Goal: Information Seeking & Learning: Find specific page/section

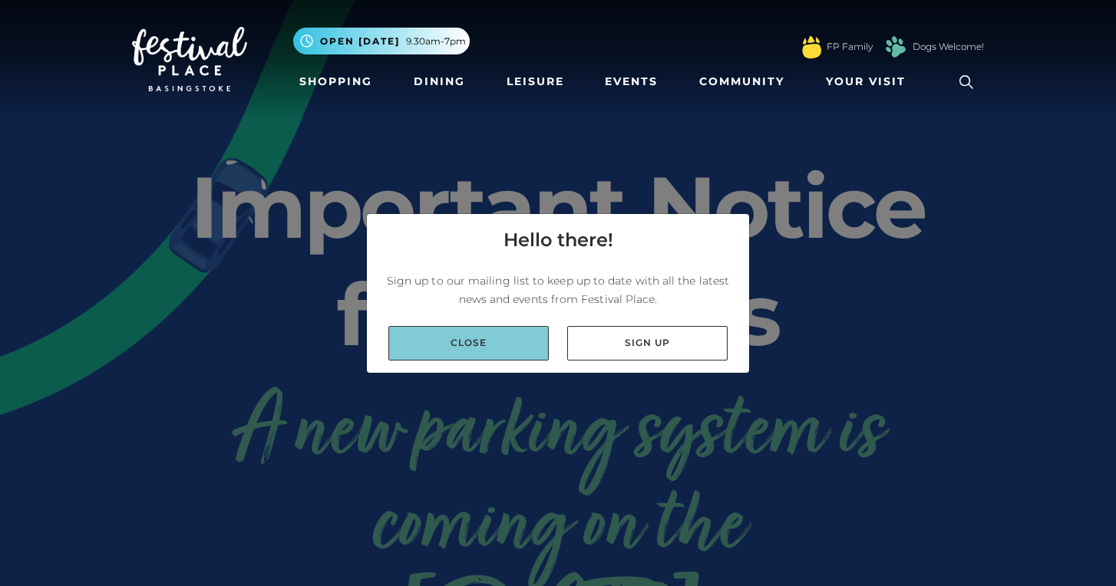
click at [460, 347] on link "Close" at bounding box center [468, 343] width 160 height 35
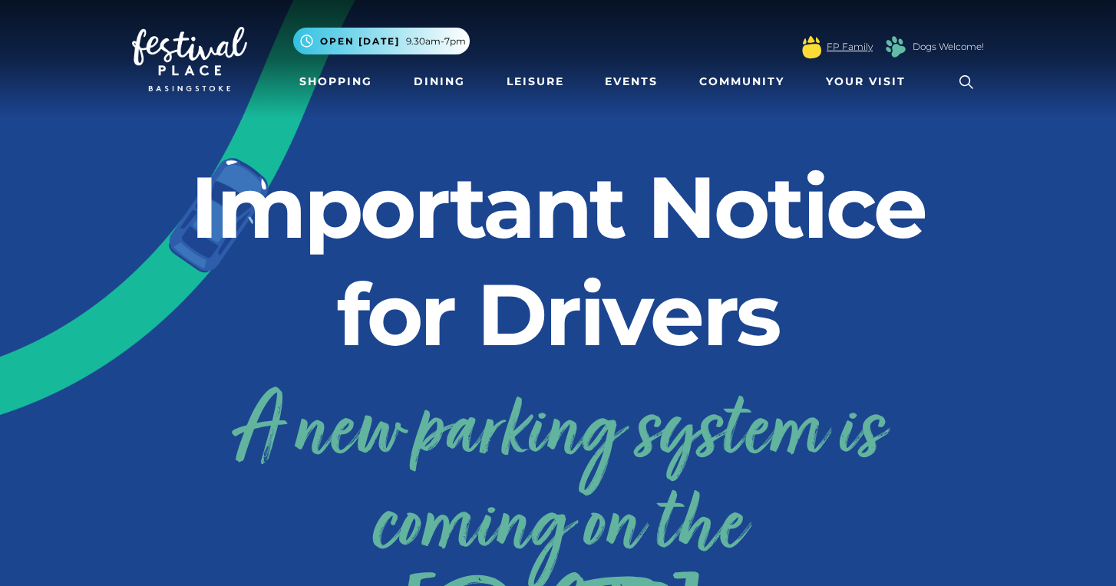
click at [848, 46] on link "FP Family" at bounding box center [850, 47] width 46 height 14
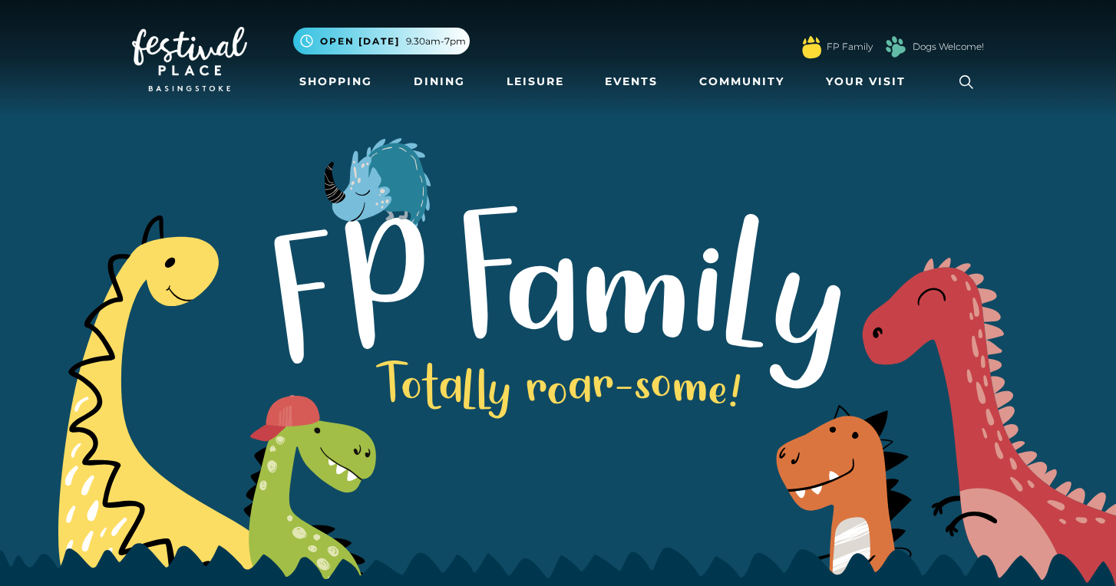
click at [968, 78] on icon at bounding box center [966, 82] width 23 height 23
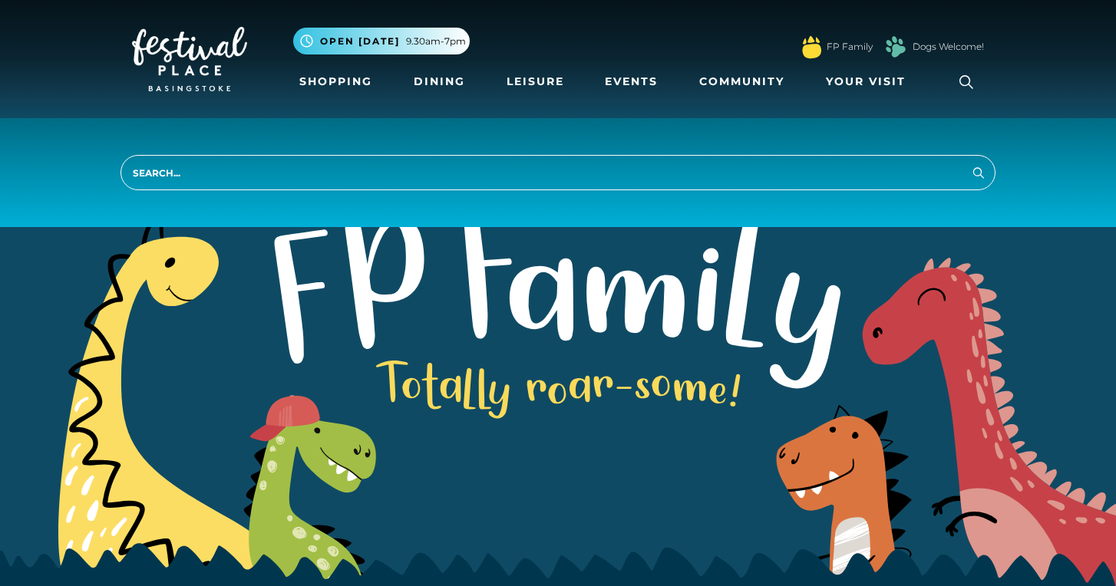
click at [607, 171] on input "search" at bounding box center [558, 172] width 875 height 35
type input "a"
type input "parking"
click at [979, 172] on button "Search" at bounding box center [978, 172] width 18 height 19
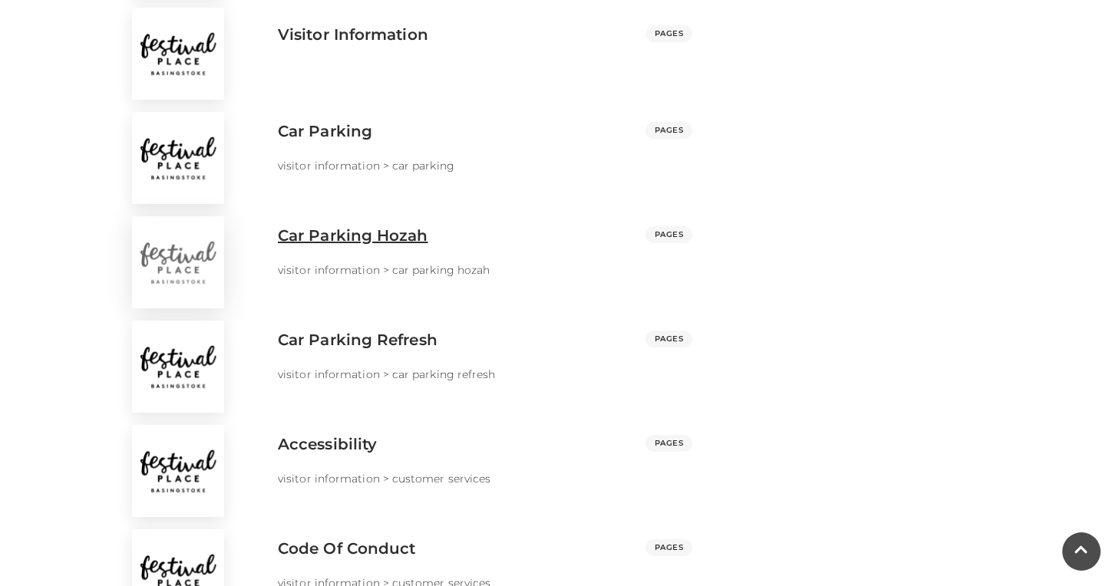
scroll to position [1087, 0]
click at [371, 358] on div "visitor information > car parking refresh" at bounding box center [448, 374] width 365 height 38
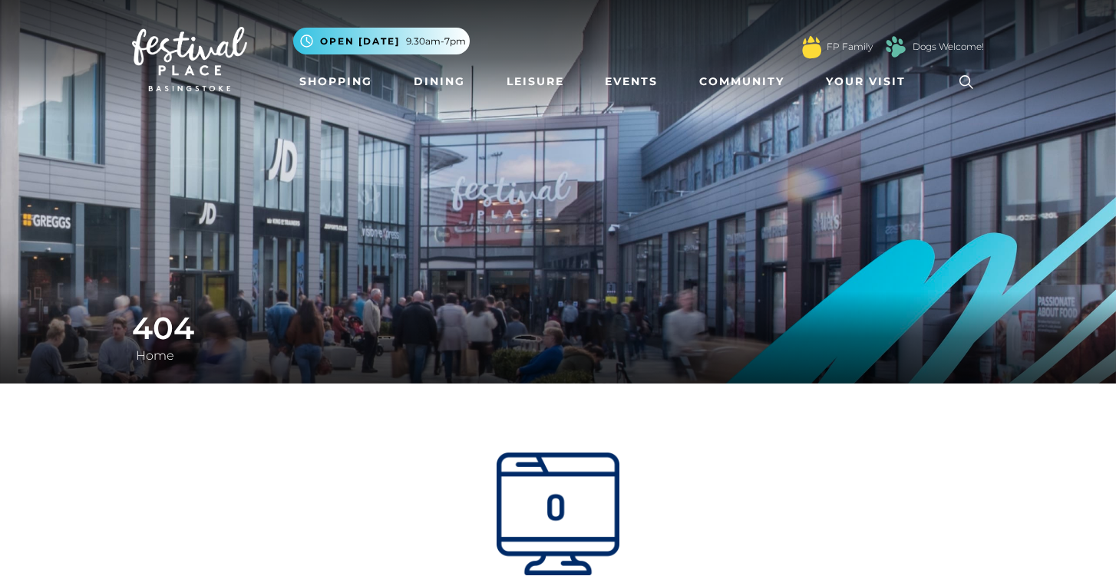
click at [229, 48] on img at bounding box center [189, 59] width 115 height 64
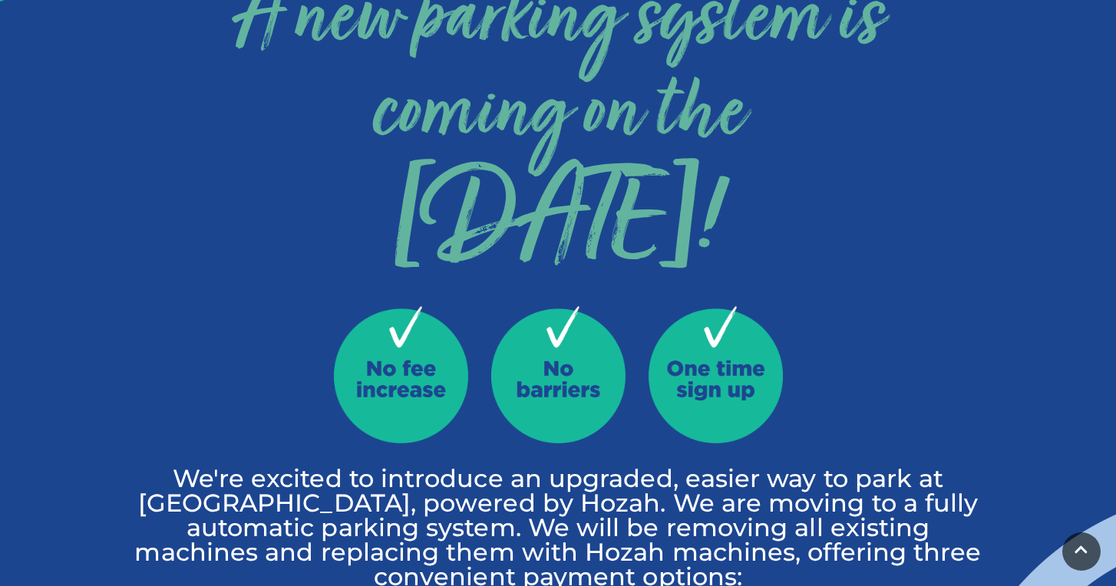
scroll to position [544, 0]
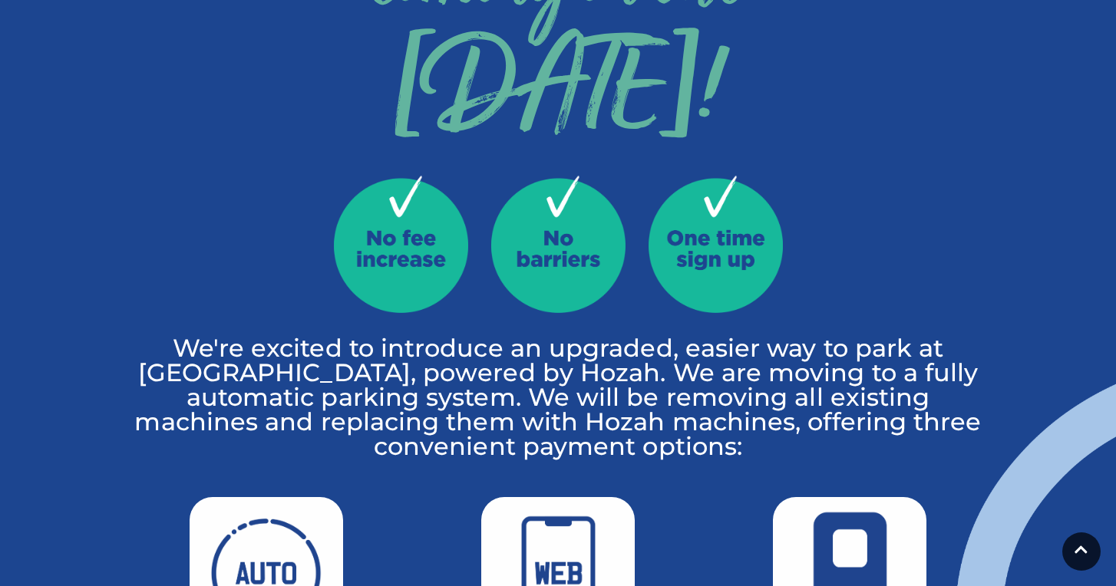
click at [424, 243] on img at bounding box center [401, 244] width 134 height 137
click at [526, 277] on img at bounding box center [558, 244] width 134 height 137
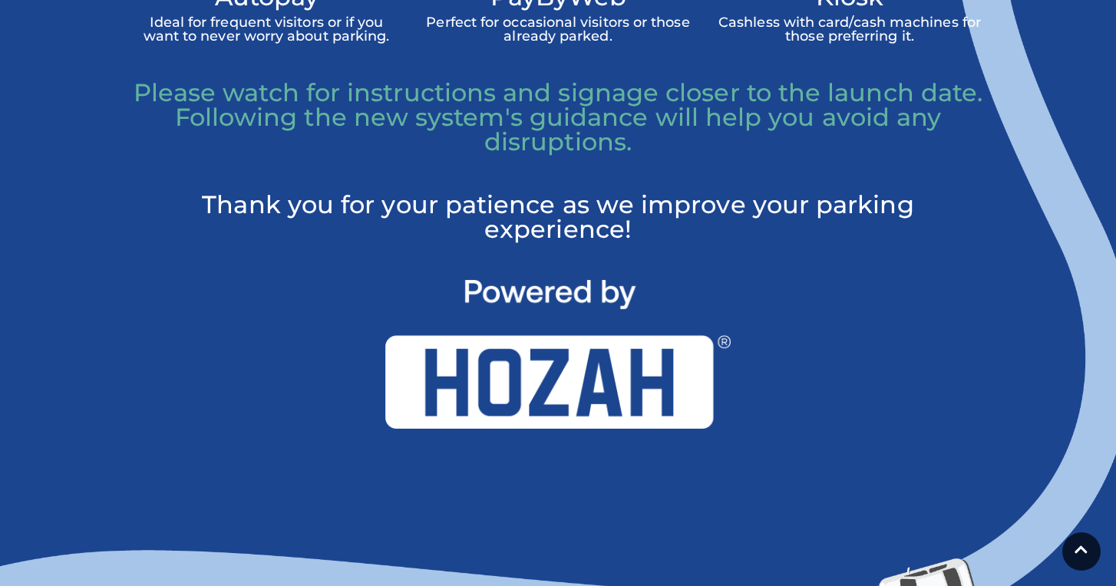
scroll to position [1233, 0]
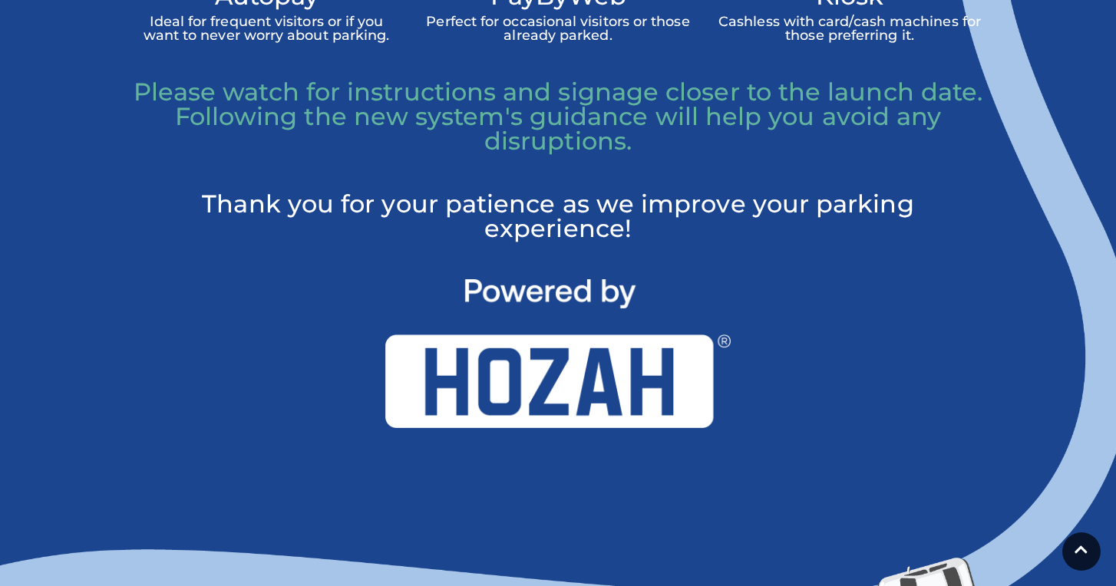
click at [526, 279] on img at bounding box center [557, 353] width 345 height 149
click at [530, 351] on img at bounding box center [557, 353] width 345 height 149
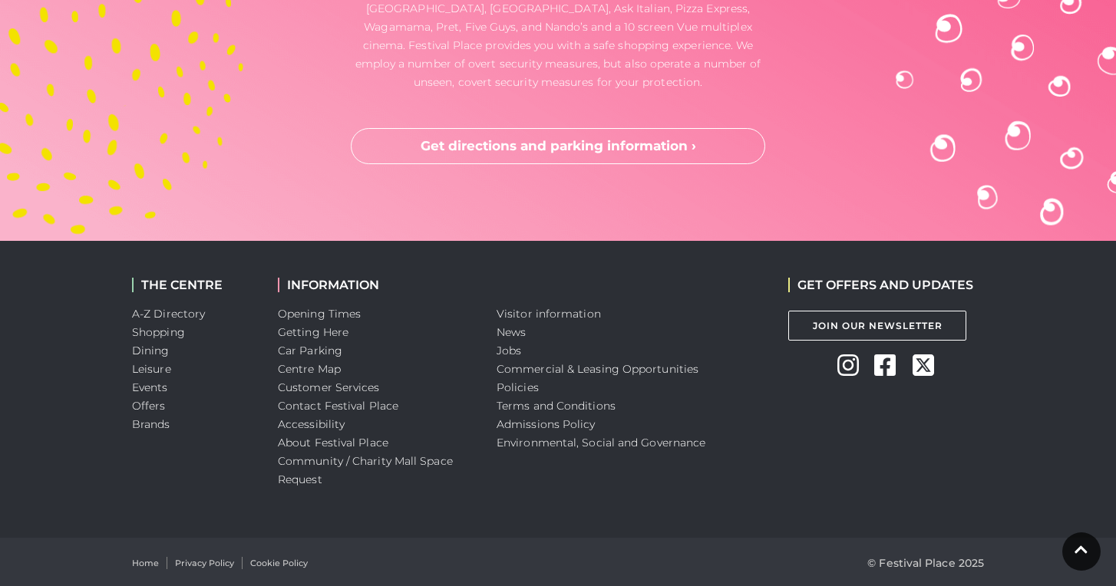
scroll to position [4133, 0]
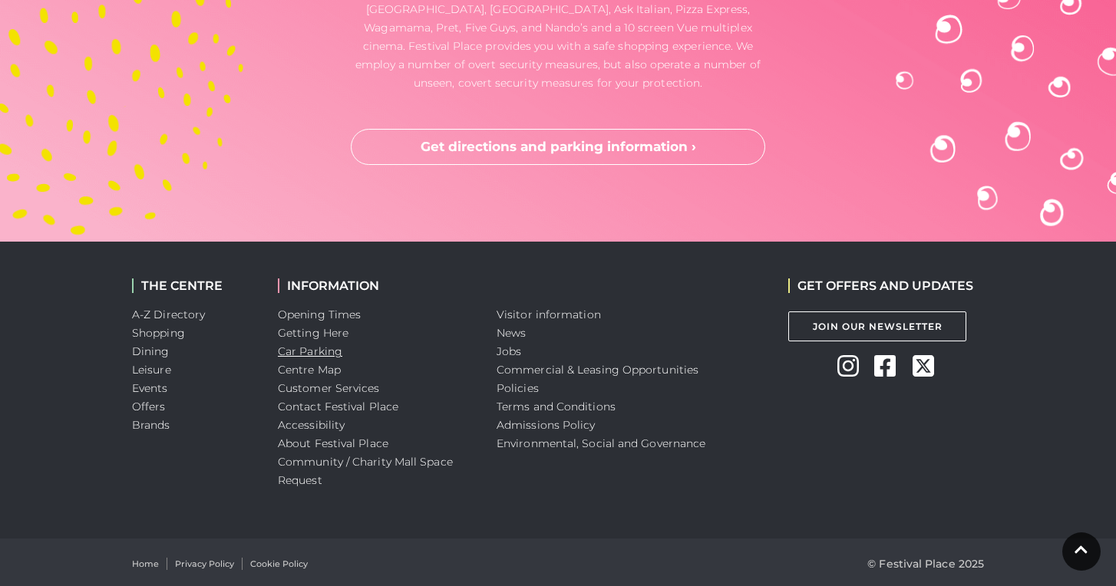
click at [323, 349] on link "Car Parking" at bounding box center [310, 352] width 64 height 14
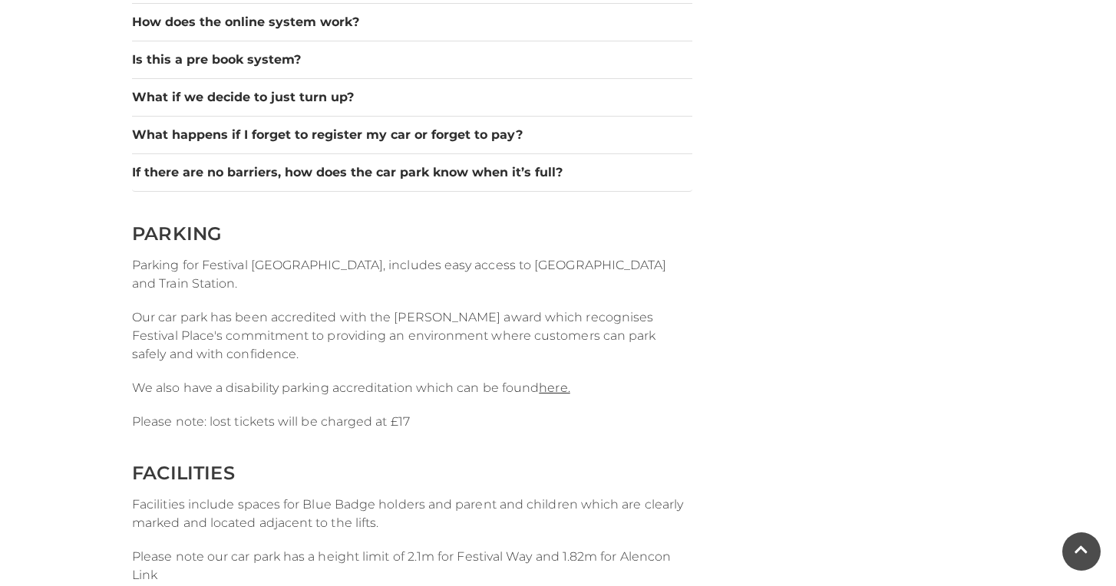
scroll to position [1741, 1]
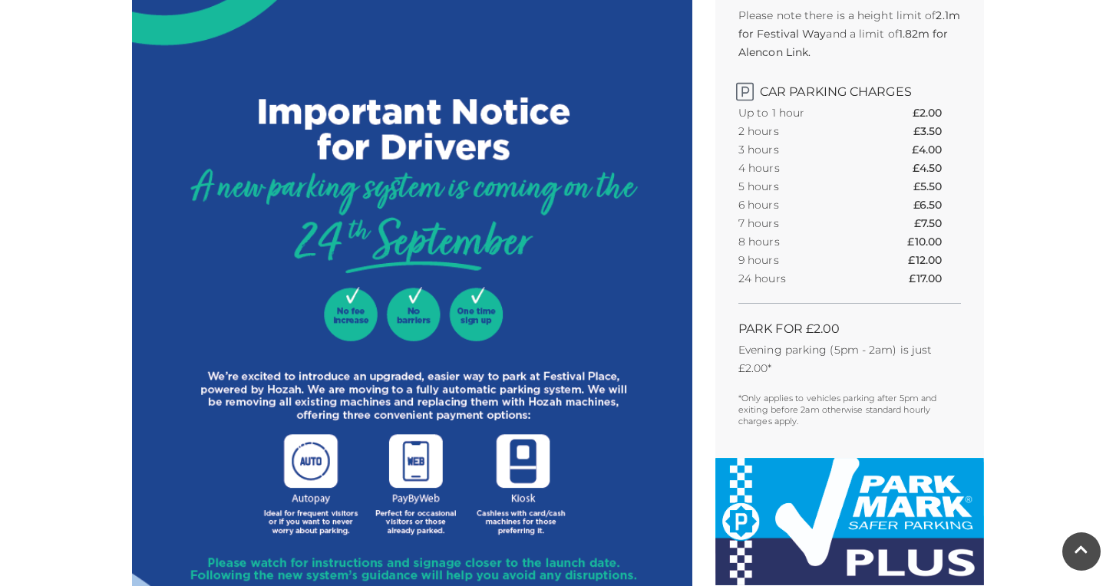
click at [470, 289] on img at bounding box center [412, 348] width 560 height 906
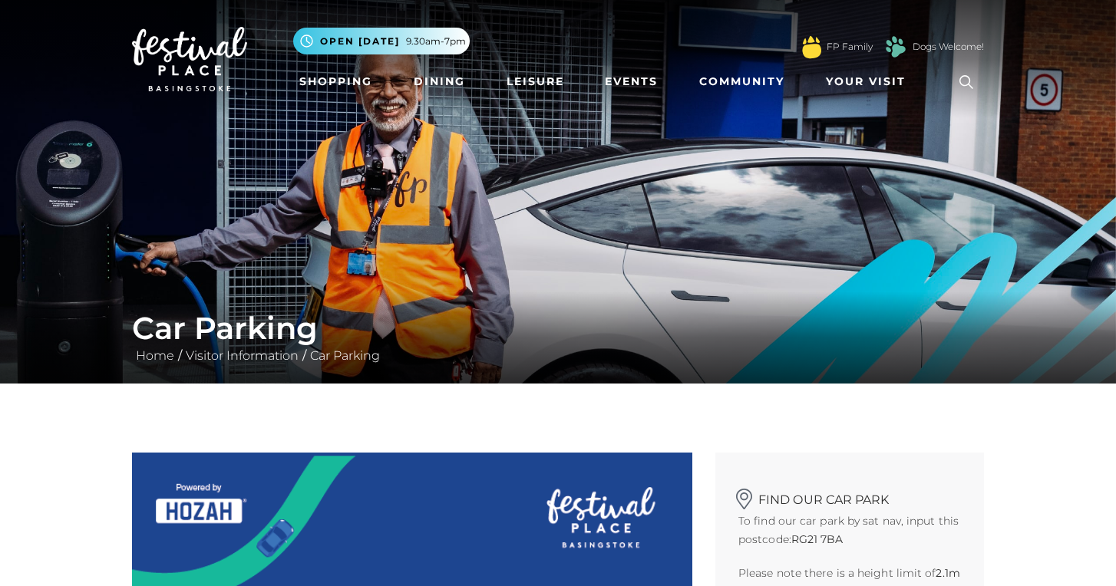
scroll to position [0, 0]
click at [794, 243] on img at bounding box center [558, 192] width 1116 height 384
click at [223, 357] on link "Visitor Information" at bounding box center [242, 355] width 121 height 15
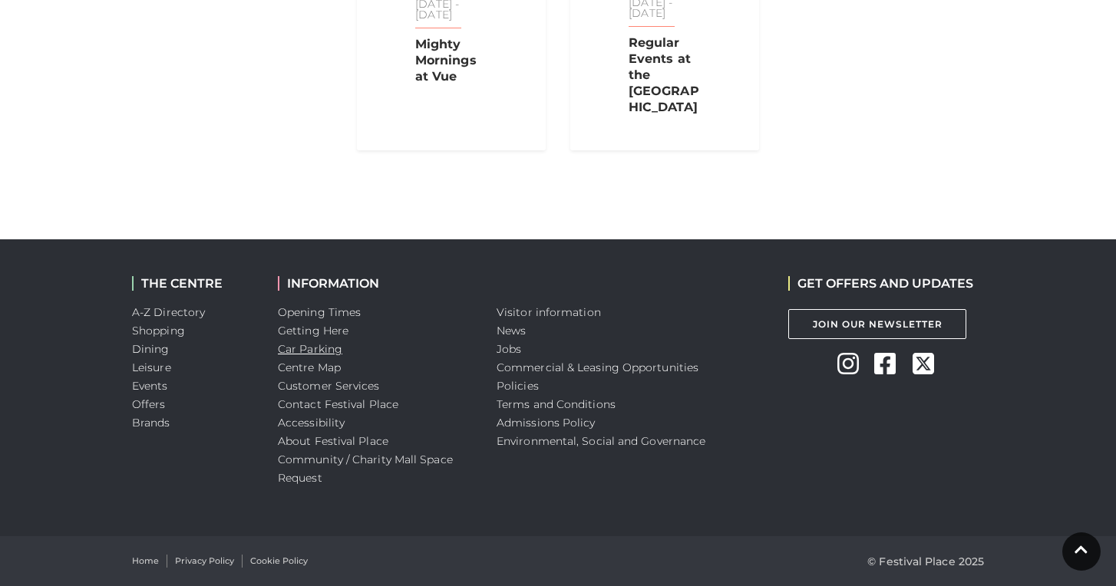
scroll to position [1633, 0]
click at [149, 397] on li "Offers" at bounding box center [193, 404] width 123 height 18
click at [150, 401] on link "Offers" at bounding box center [149, 405] width 34 height 14
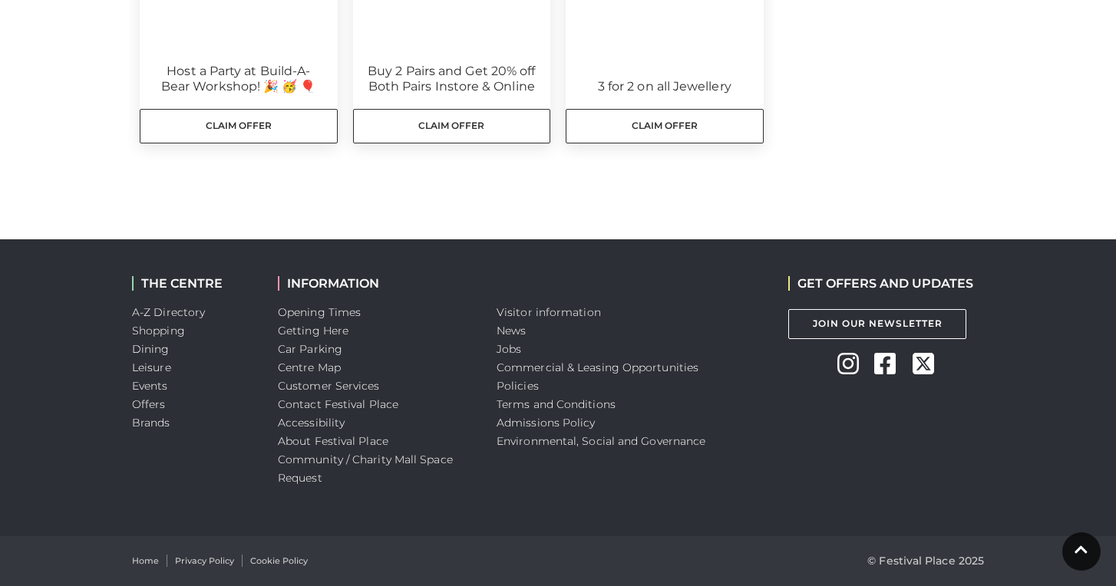
scroll to position [672, 0]
click at [303, 471] on link "Community / Charity Mall Space Request" at bounding box center [365, 469] width 175 height 32
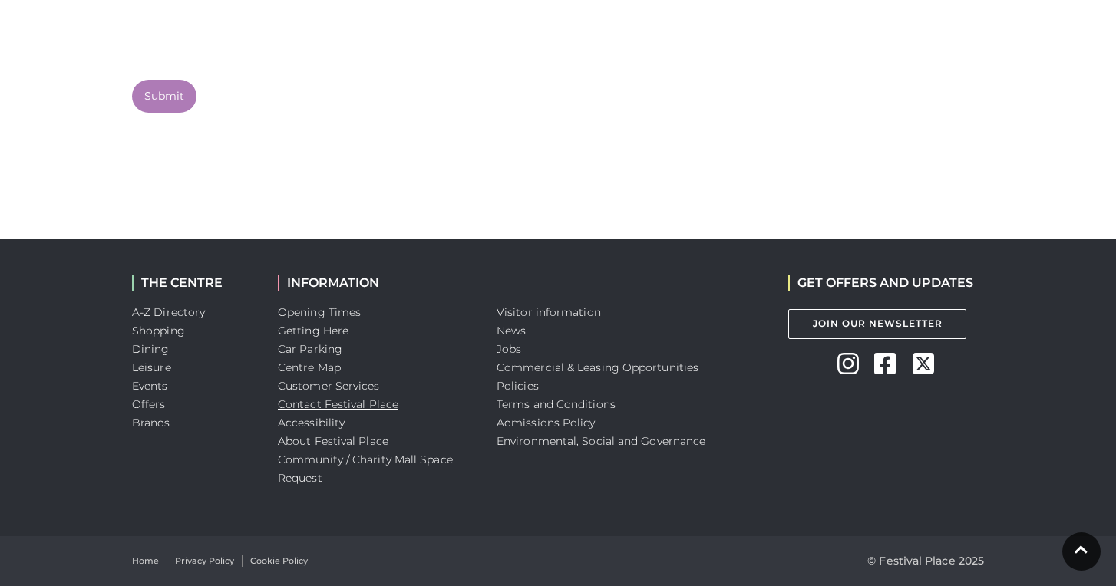
scroll to position [2668, 0]
click at [302, 354] on link "Car Parking" at bounding box center [310, 349] width 64 height 14
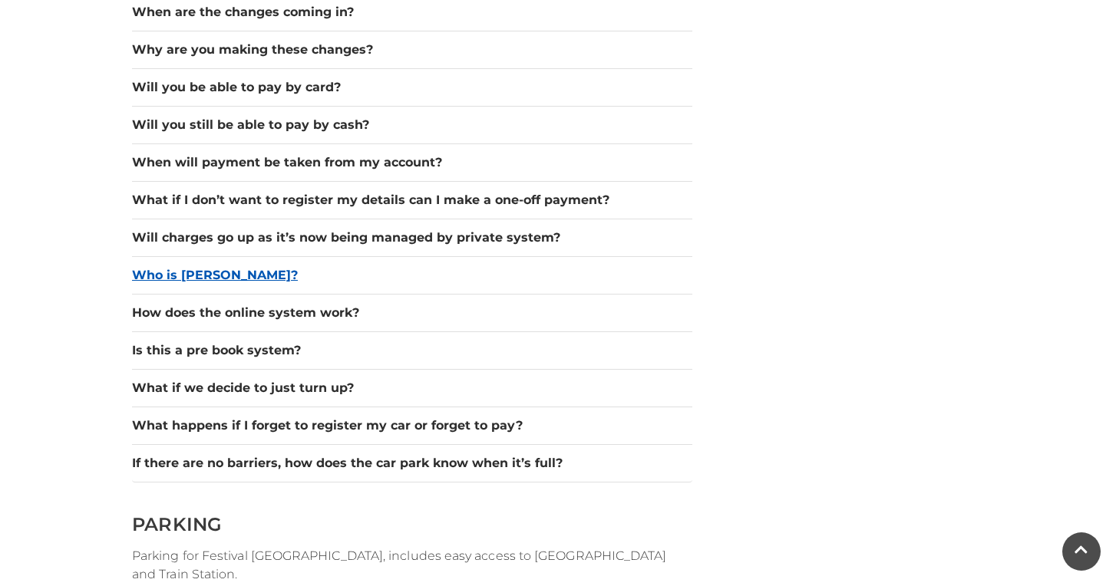
scroll to position [1468, 0]
